Goal: Information Seeking & Learning: Learn about a topic

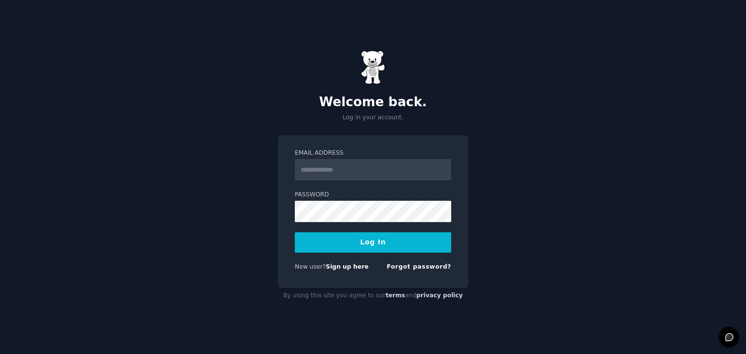
click at [381, 178] on input "Email Address" at bounding box center [373, 169] width 156 height 21
type input "**********"
click at [295, 232] on button "Log In" at bounding box center [373, 242] width 156 height 20
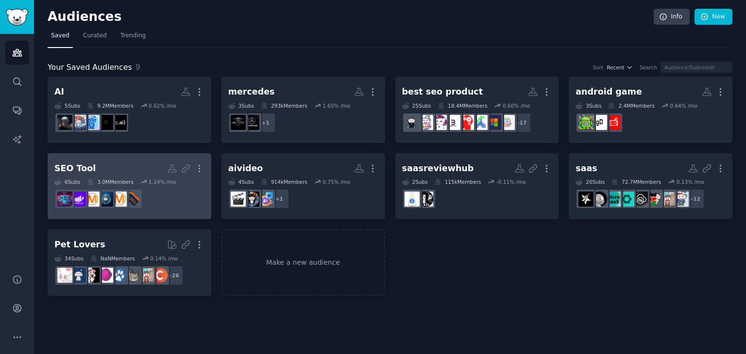
click at [119, 186] on dd at bounding box center [129, 198] width 150 height 27
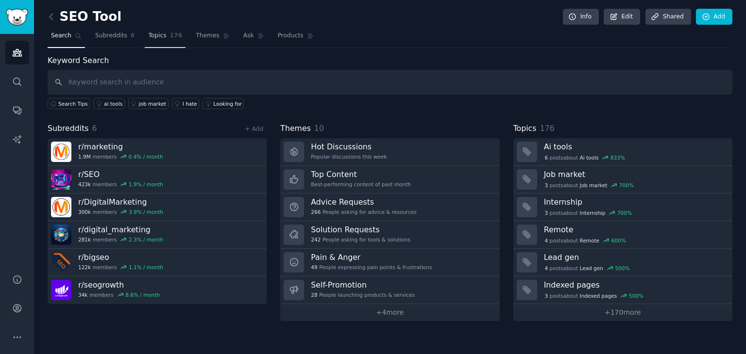
click at [161, 38] on link "Topics 176" at bounding box center [165, 38] width 41 height 20
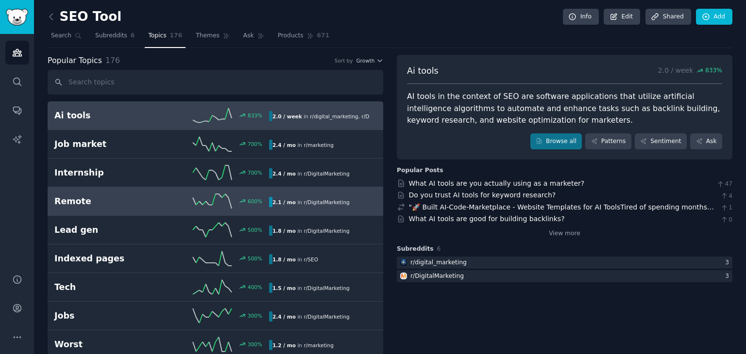
click at [312, 187] on link "Remote 600 % 2.1 / mo in r/ DigitalMarketing" at bounding box center [215, 201] width 335 height 29
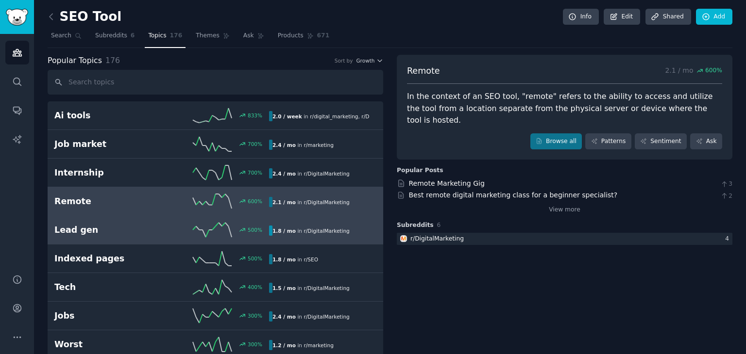
click at [306, 234] on div "1.8 / mo in r/ DigitalMarketing" at bounding box center [311, 231] width 84 height 10
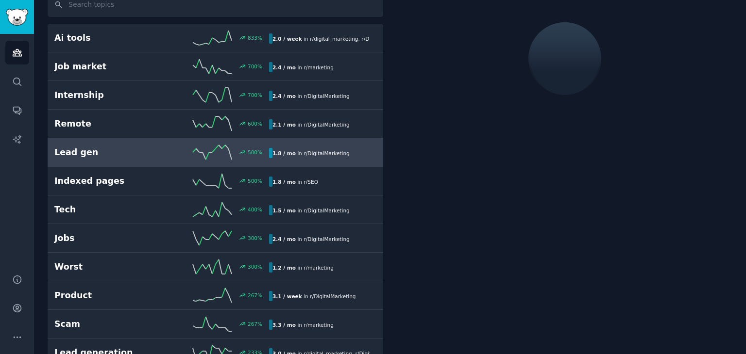
scroll to position [79, 0]
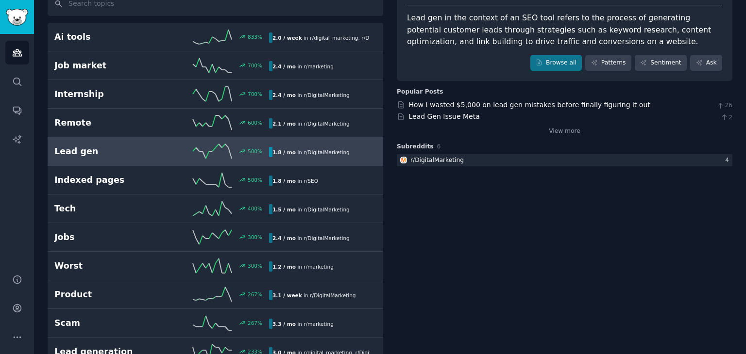
click at [306, 235] on span "r/ DigitalMarketing" at bounding box center [326, 238] width 46 height 6
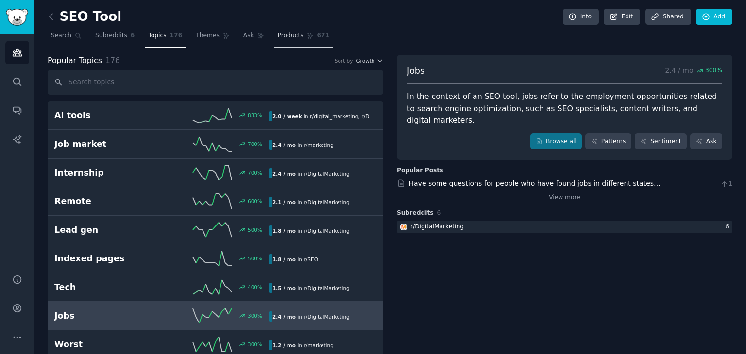
click at [274, 45] on link "Products 671" at bounding box center [303, 38] width 58 height 20
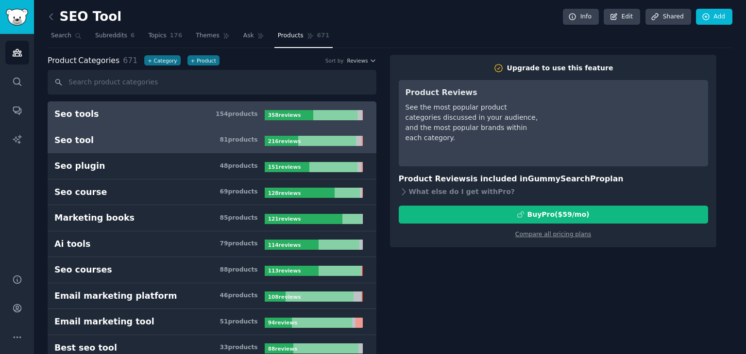
click at [232, 138] on div "81 product s" at bounding box center [238, 140] width 38 height 9
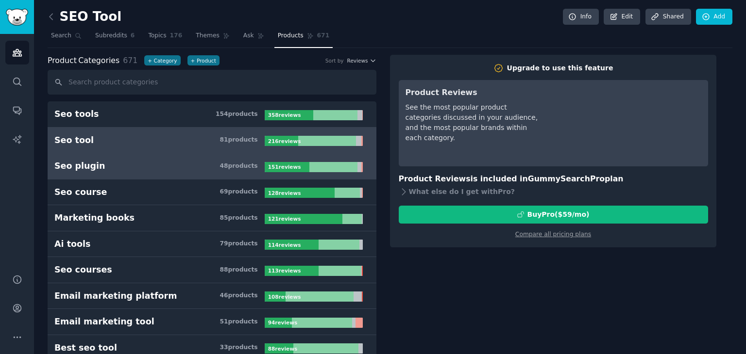
click at [214, 172] on link "Seo plugin 48 product s 151 review s" at bounding box center [212, 166] width 329 height 26
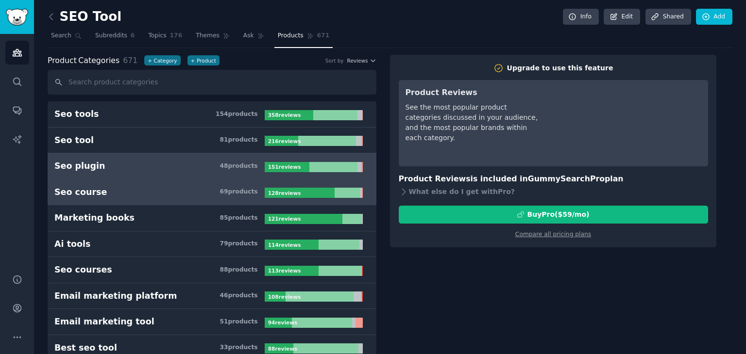
click at [210, 194] on h3 "Seo course 69 product s" at bounding box center [159, 192] width 210 height 12
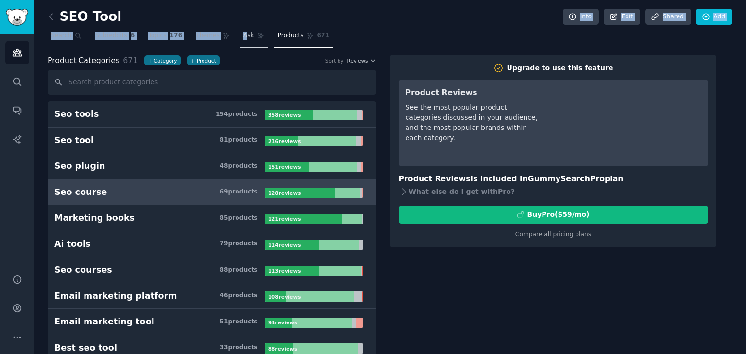
drag, startPoint x: 239, startPoint y: 24, endPoint x: 235, endPoint y: 39, distance: 15.7
click at [199, 32] on span "Themes" at bounding box center [208, 36] width 24 height 9
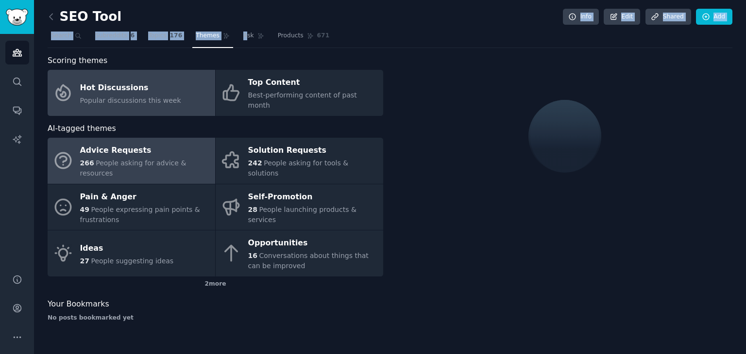
click at [150, 143] on div "Advice Requests" at bounding box center [145, 151] width 130 height 16
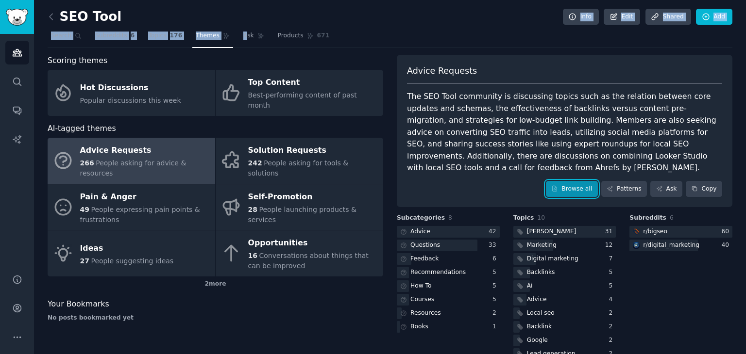
click at [572, 181] on link "Browse all" at bounding box center [572, 189] width 52 height 17
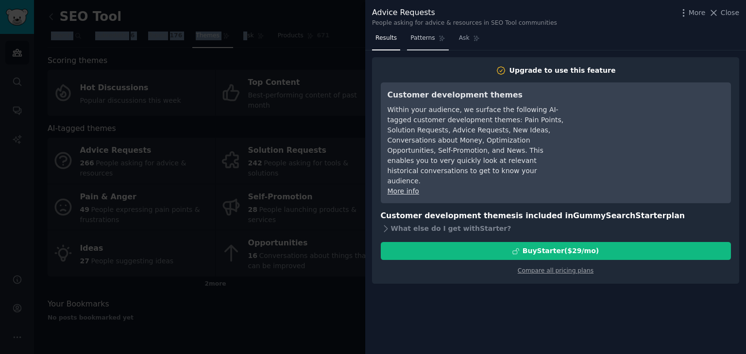
click at [418, 35] on span "Patterns" at bounding box center [422, 38] width 24 height 9
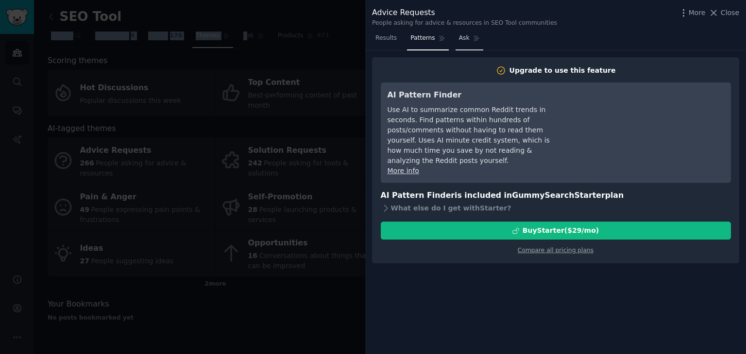
click at [464, 31] on link "Ask" at bounding box center [469, 41] width 28 height 20
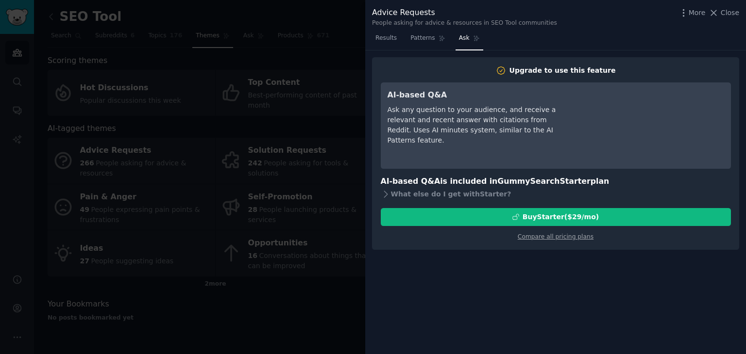
click at [224, 35] on div at bounding box center [373, 177] width 746 height 354
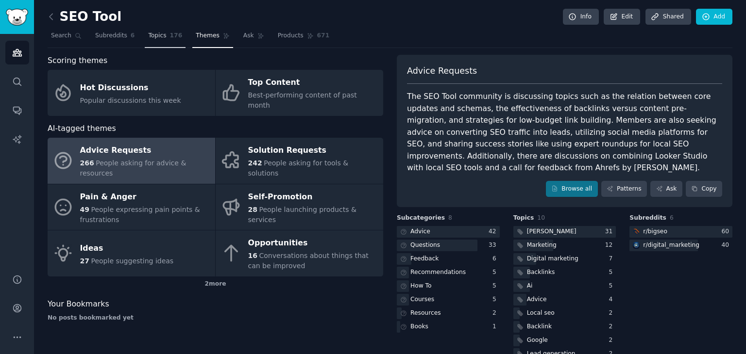
click at [149, 35] on span "Topics" at bounding box center [157, 36] width 18 height 9
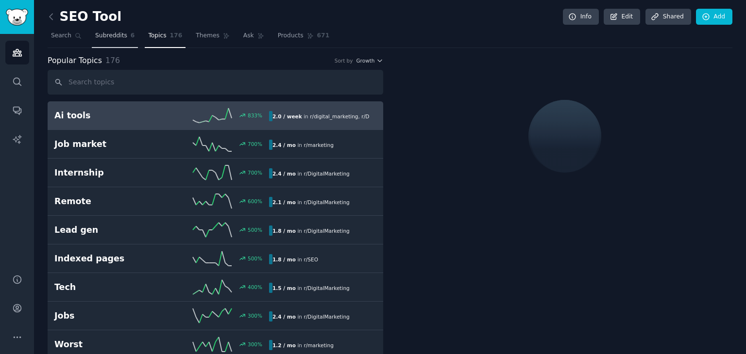
click at [109, 39] on span "Subreddits" at bounding box center [111, 36] width 32 height 9
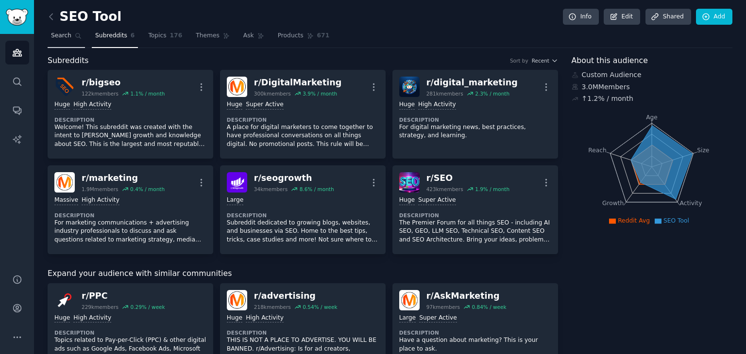
click at [62, 35] on span "Search" at bounding box center [61, 36] width 20 height 9
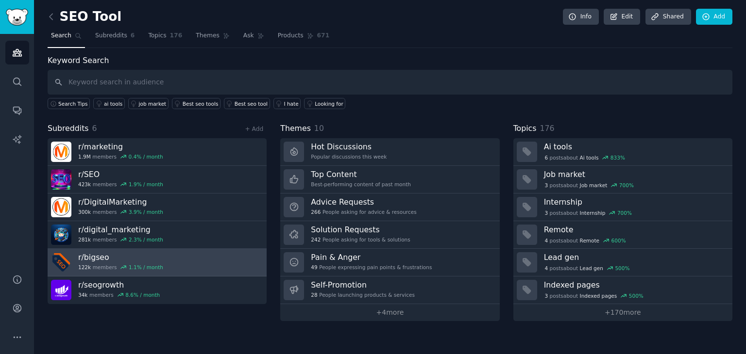
click at [97, 254] on h3 "r/ bigseo" at bounding box center [120, 257] width 85 height 10
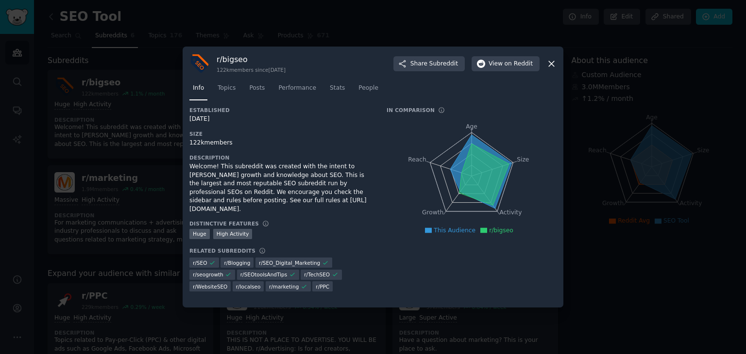
click at [126, 165] on div at bounding box center [373, 177] width 746 height 354
